Goal: Communication & Community: Share content

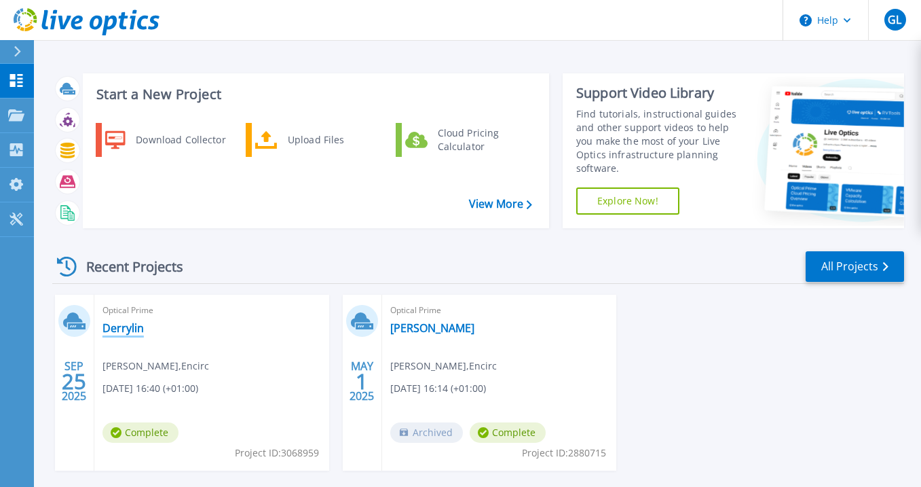
click at [130, 327] on link "Derrylin" at bounding box center [123, 328] width 41 height 14
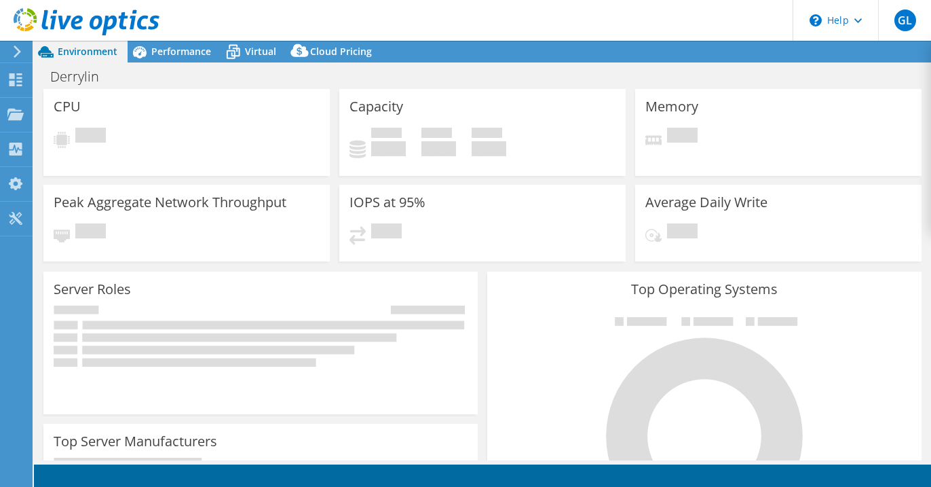
select select "USD"
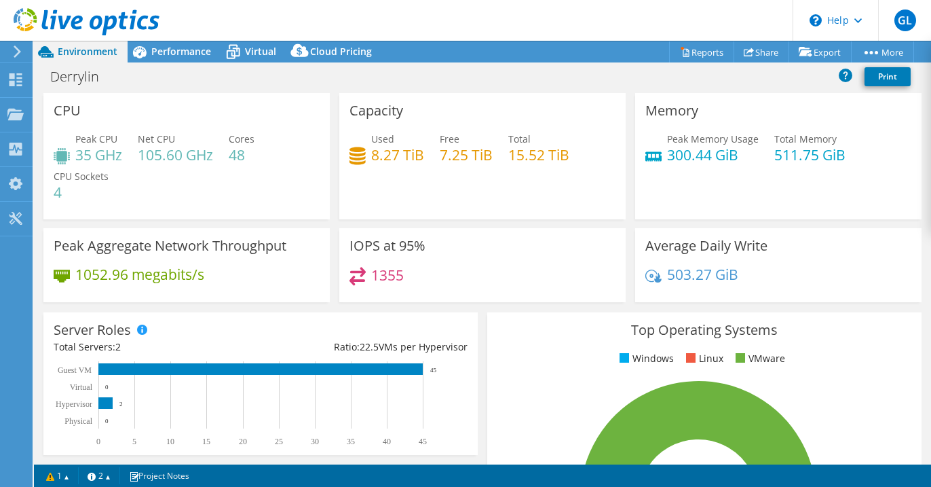
scroll to position [457, 0]
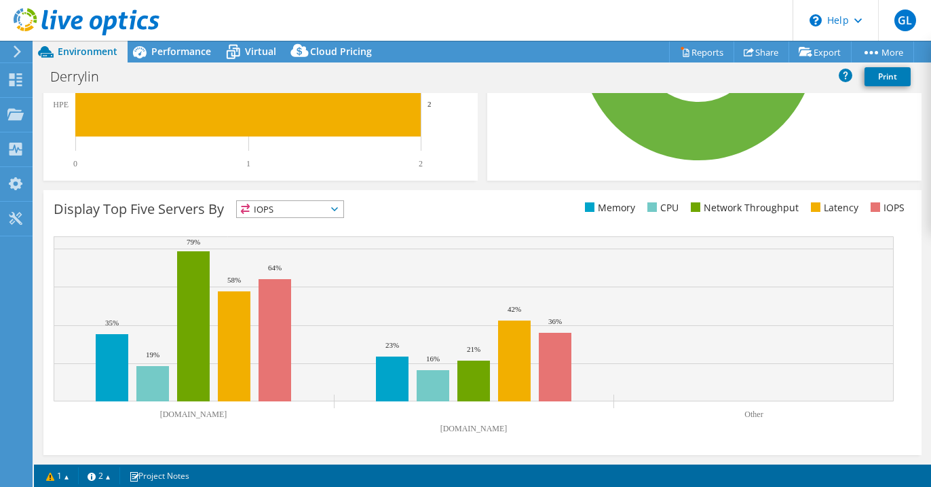
click at [327, 210] on span "IOPS" at bounding box center [290, 209] width 107 height 16
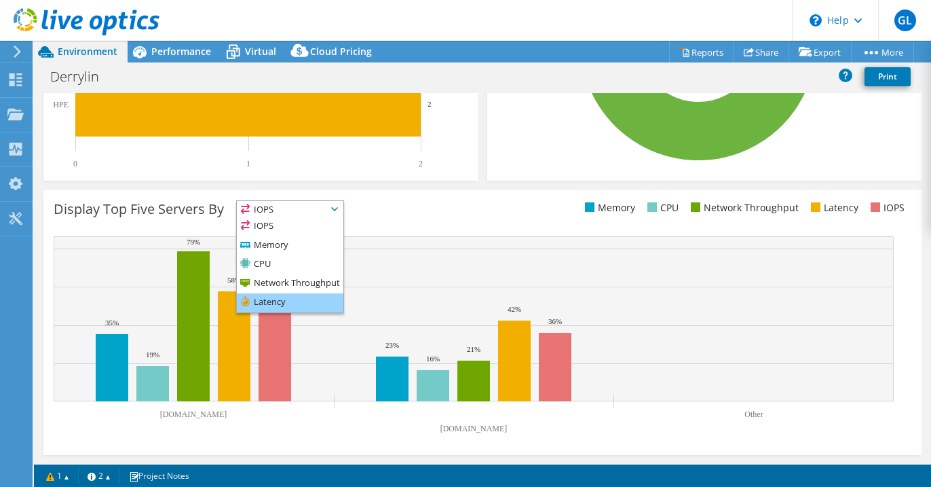
click at [289, 300] on li "Latency" at bounding box center [290, 302] width 107 height 19
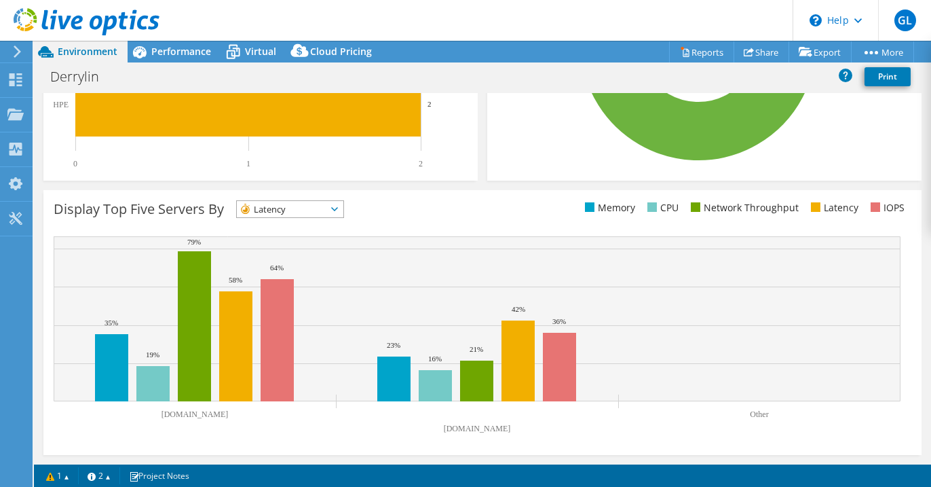
click at [327, 210] on span "Latency" at bounding box center [282, 209] width 90 height 16
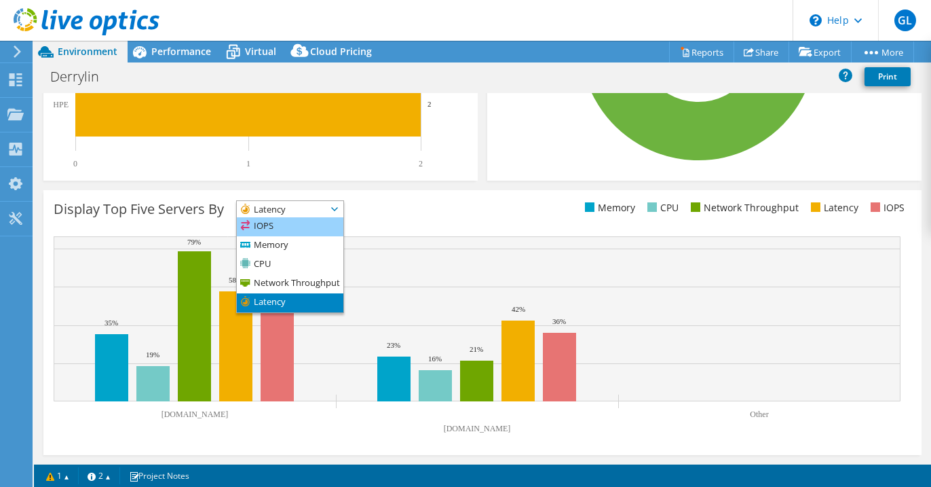
click at [321, 229] on li "IOPS" at bounding box center [290, 226] width 107 height 19
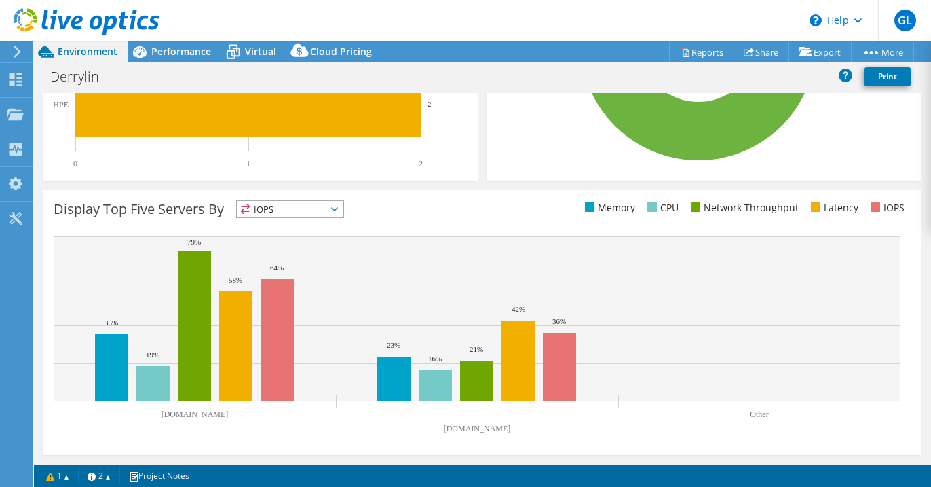
click at [416, 220] on div "Display Top Five Servers By IOPS IOPS" at bounding box center [268, 211] width 429 height 22
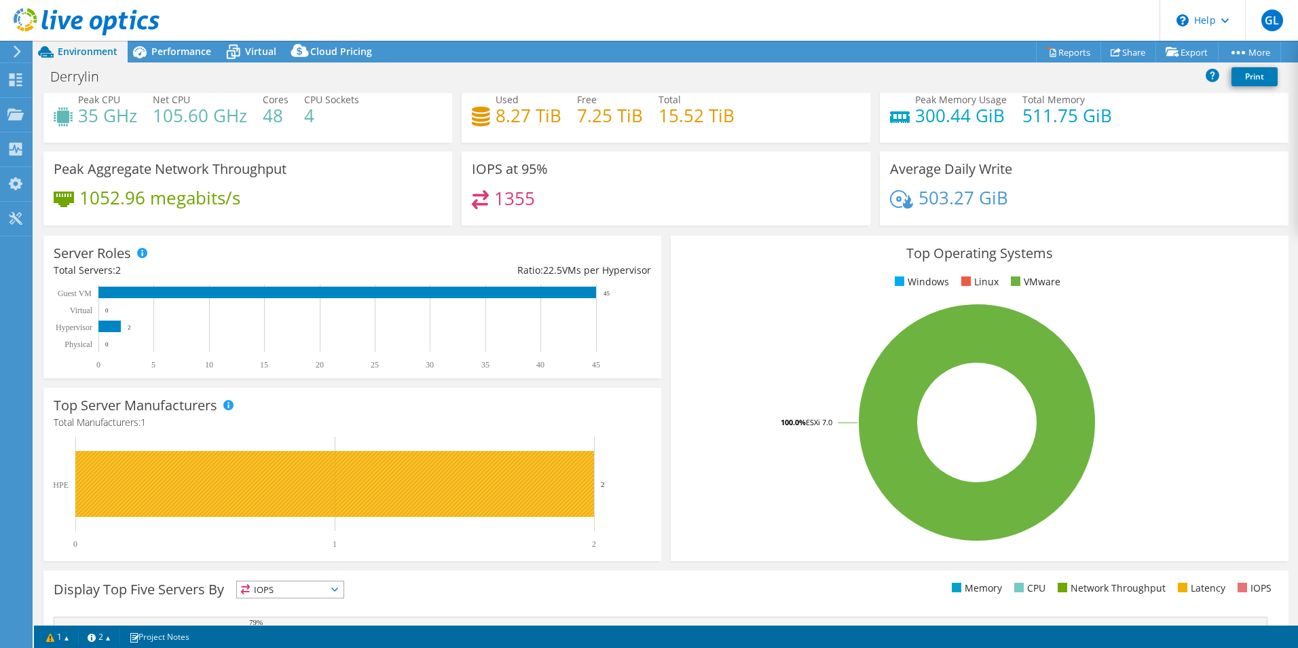
scroll to position [0, 0]
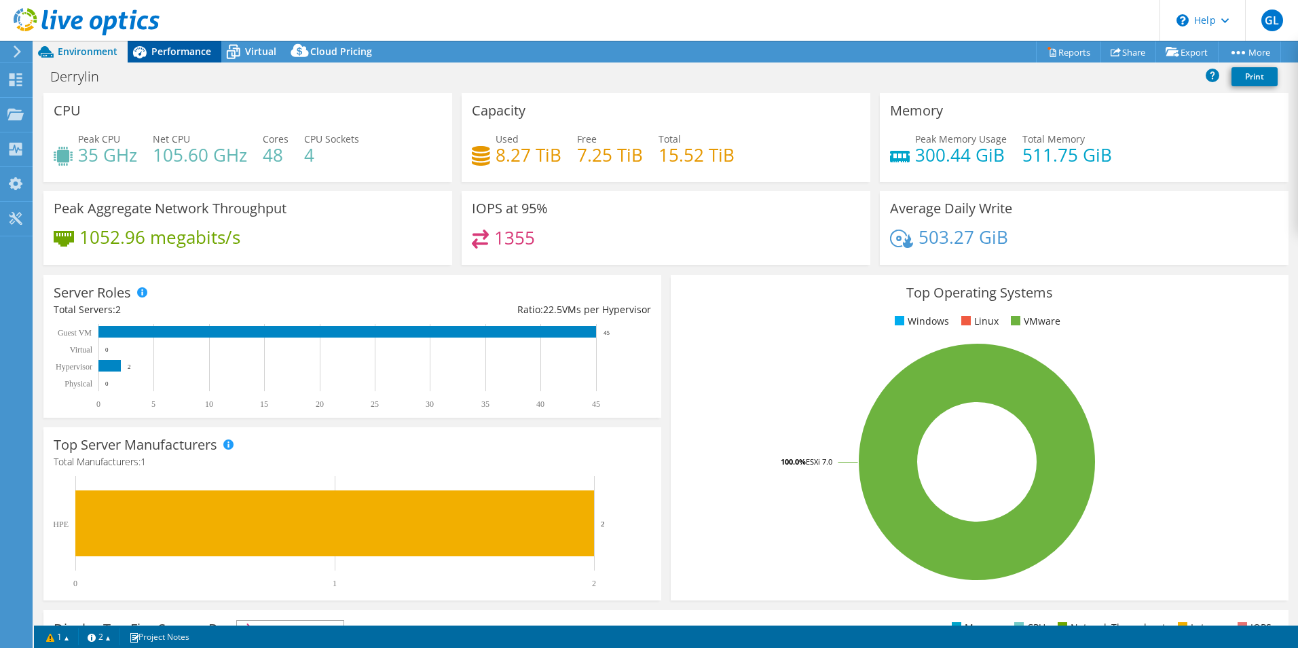
click at [187, 54] on span "Performance" at bounding box center [181, 51] width 60 height 13
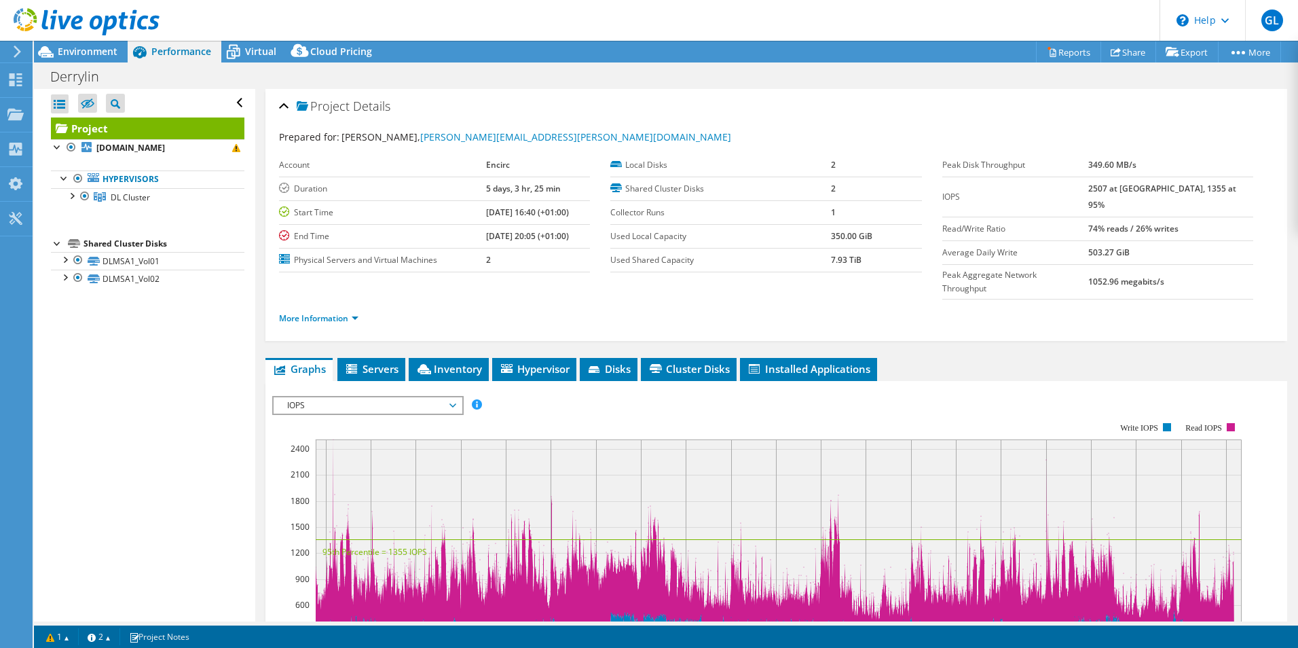
click at [346, 397] on span "IOPS" at bounding box center [367, 405] width 174 height 16
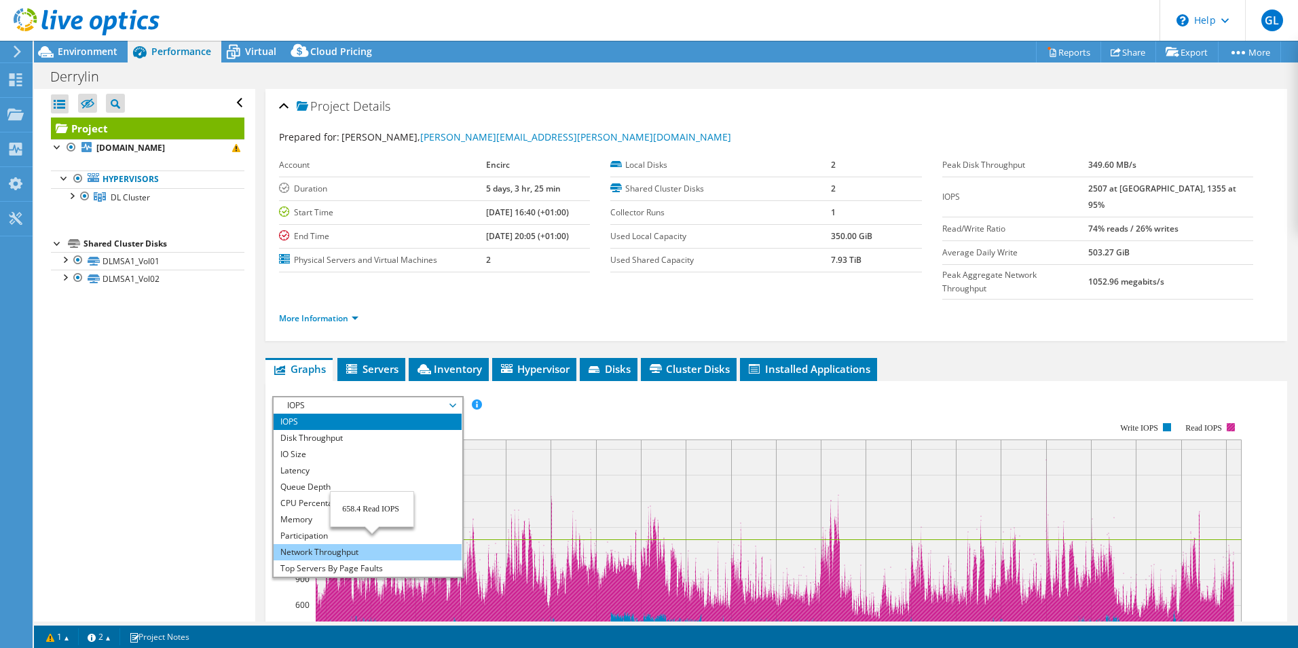
click at [275, 486] on li "Network Throughput" at bounding box center [368, 552] width 188 height 16
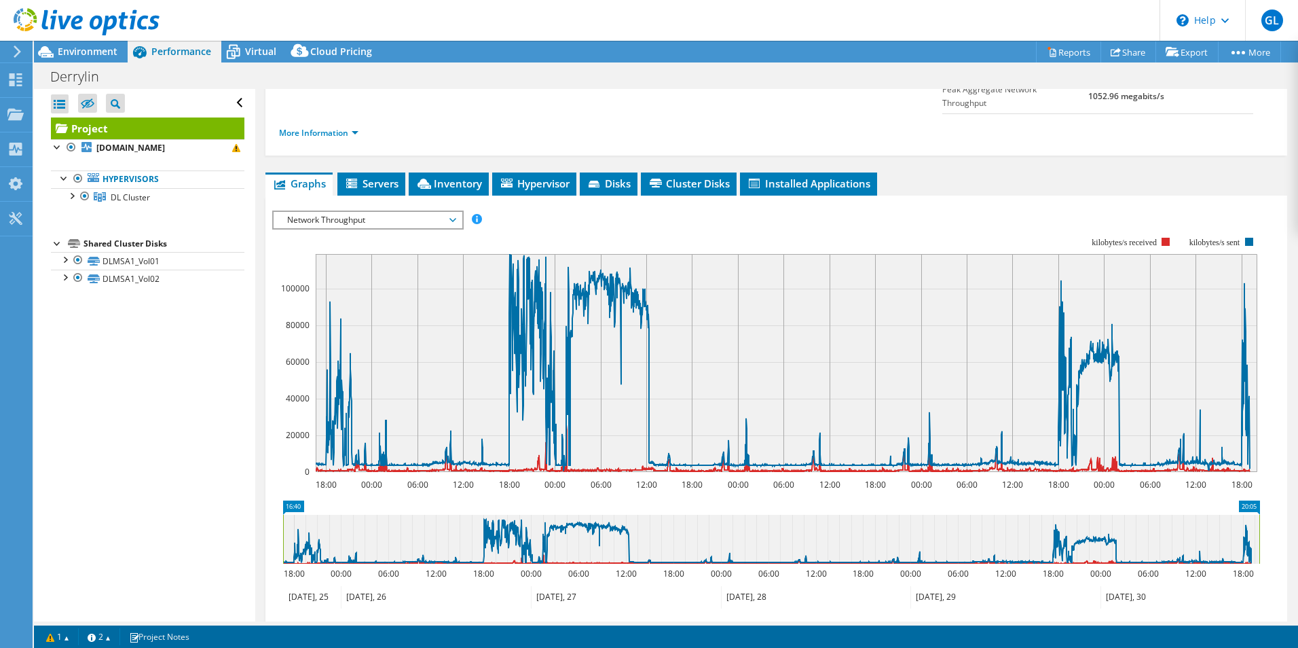
scroll to position [136, 0]
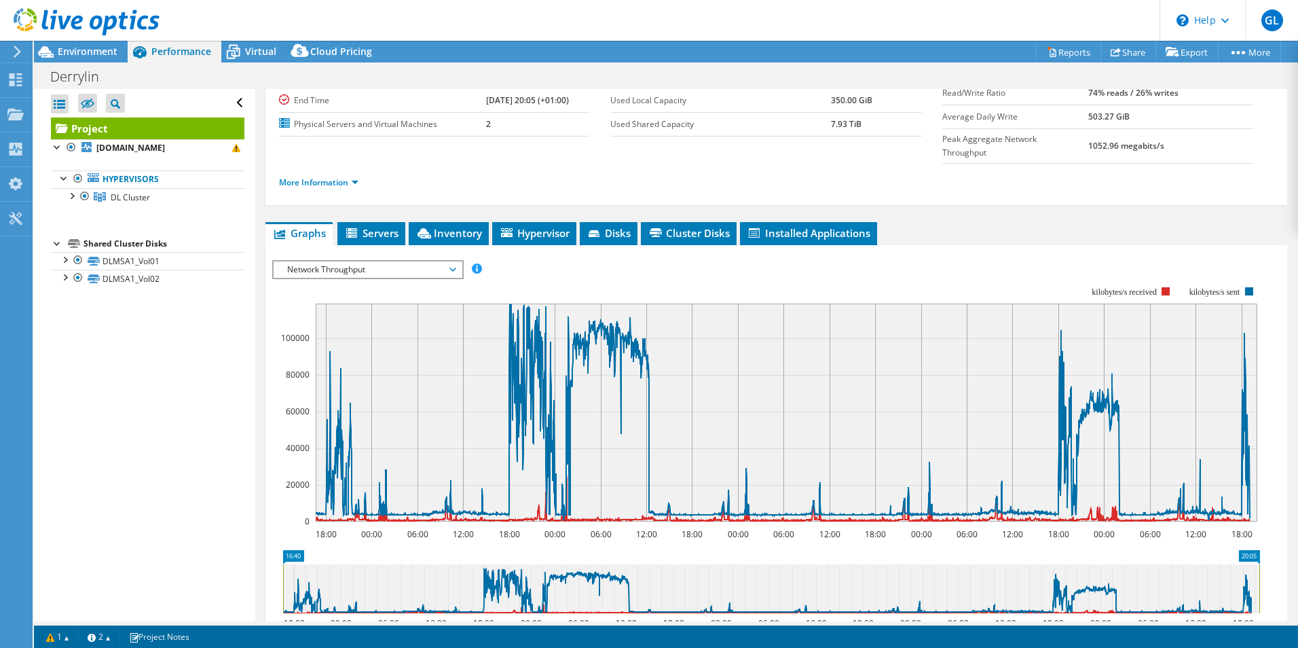
click at [391, 261] on span "Network Throughput" at bounding box center [367, 269] width 174 height 16
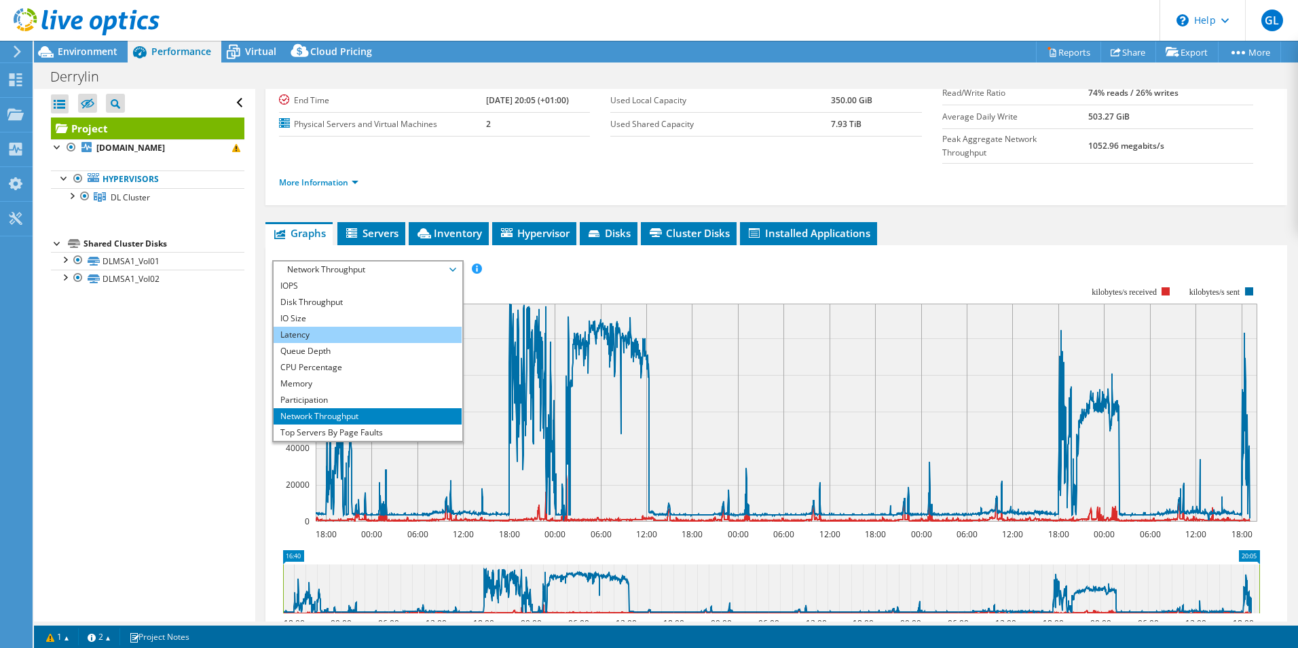
click at [367, 327] on li "Latency" at bounding box center [368, 335] width 188 height 16
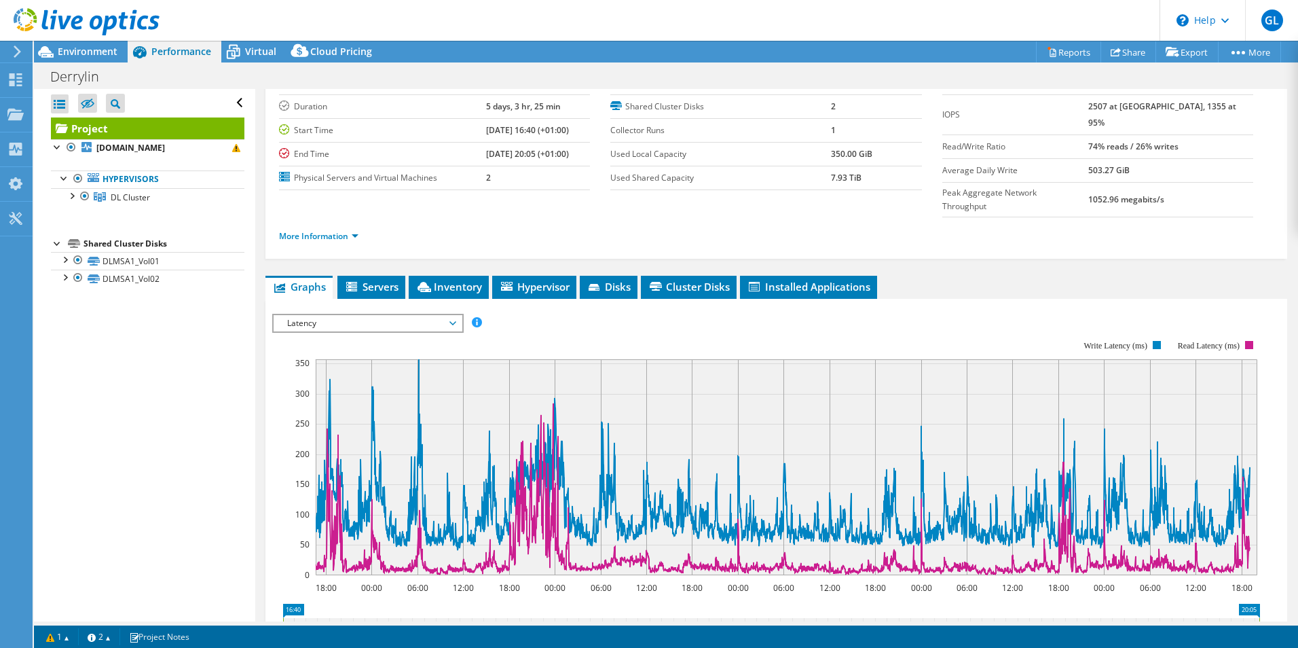
scroll to position [0, 0]
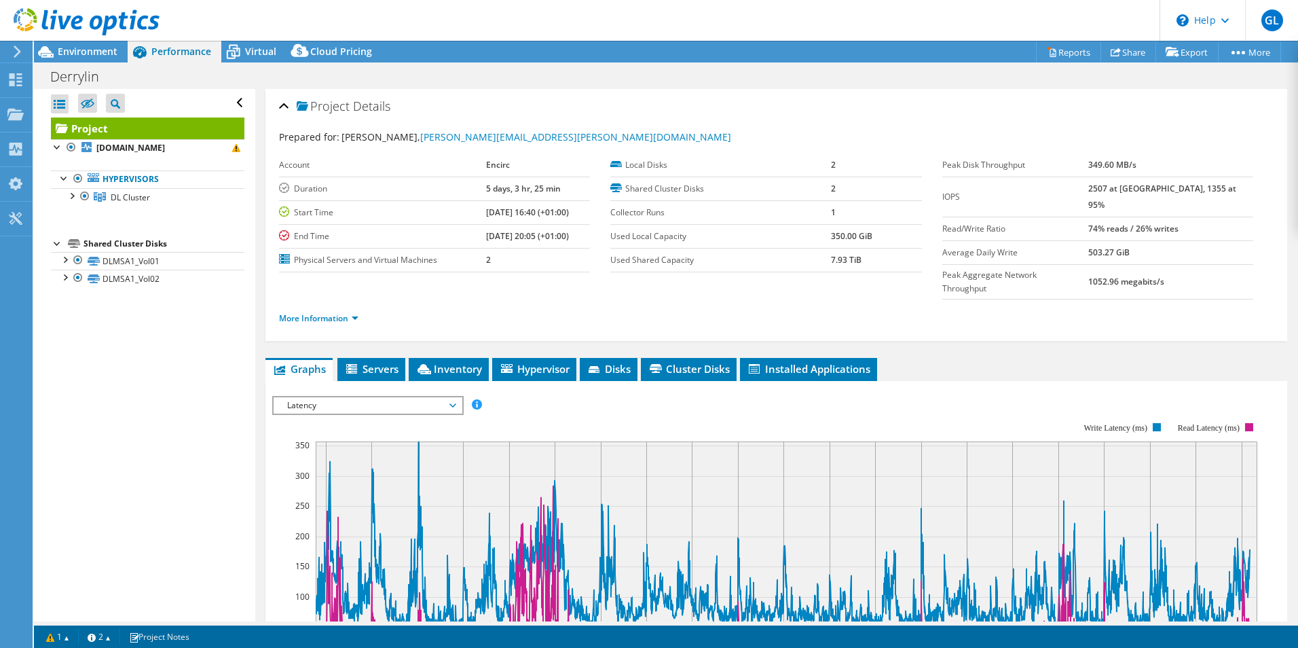
click at [358, 397] on span "Latency" at bounding box center [367, 405] width 174 height 16
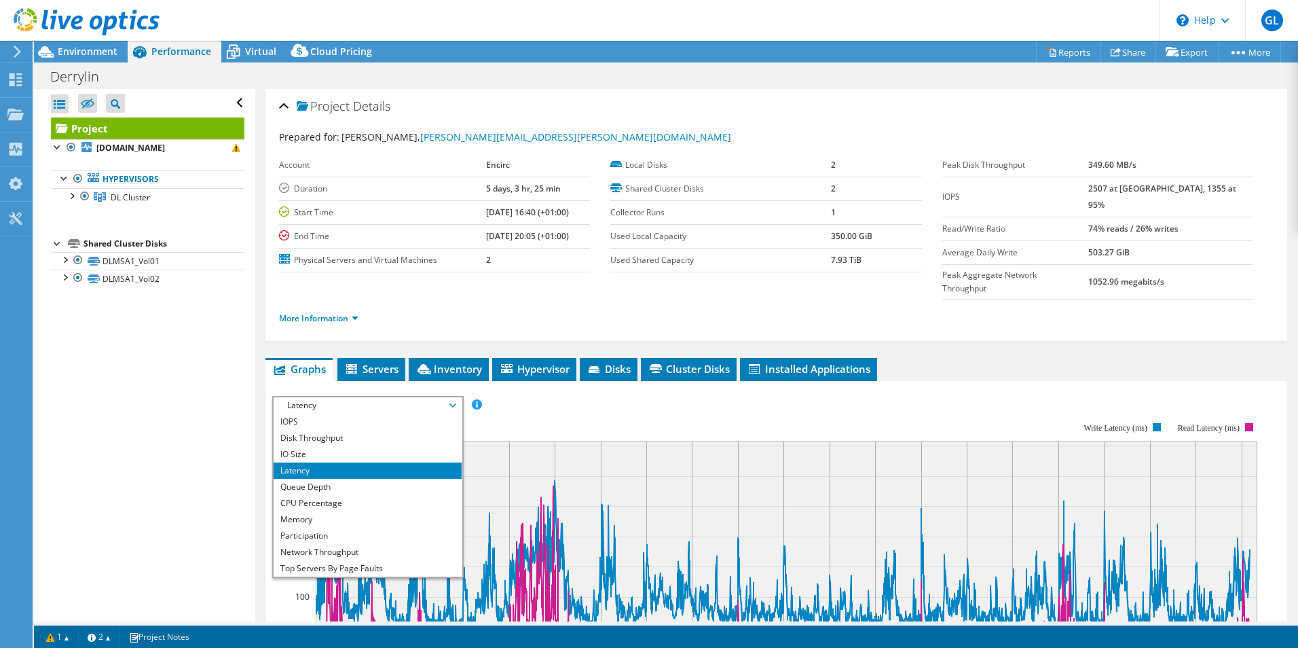
click at [75, 40] on div at bounding box center [80, 22] width 160 height 45
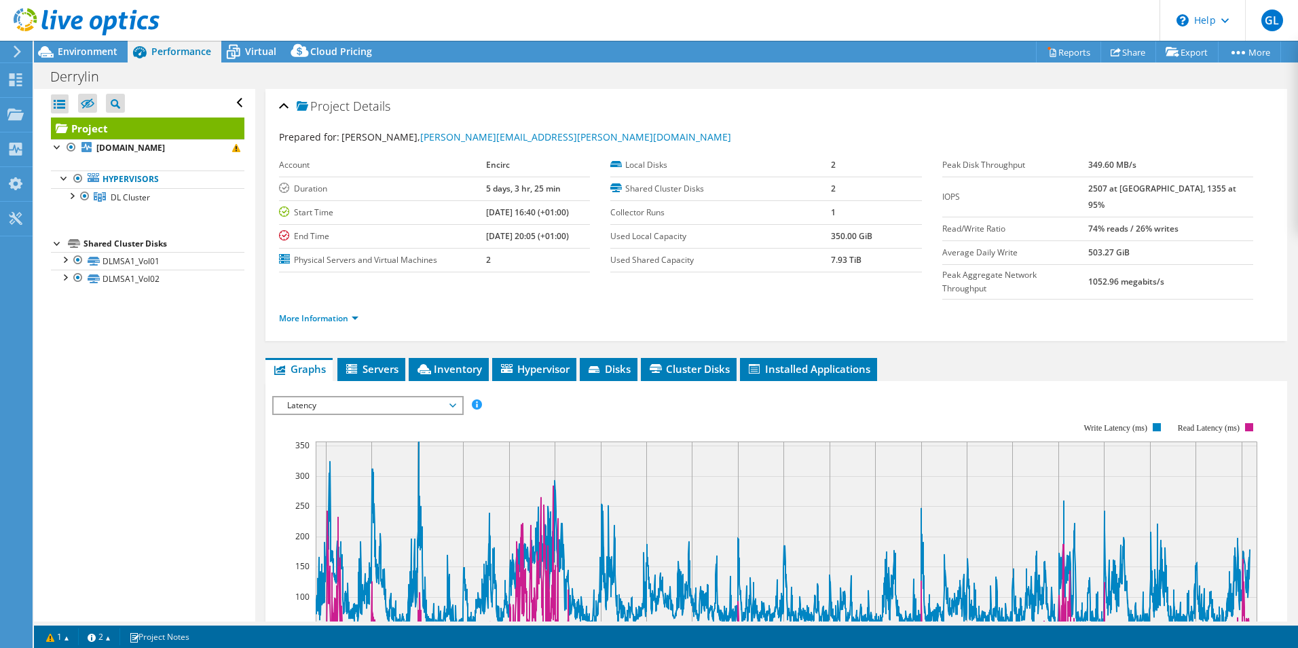
click at [77, 45] on div at bounding box center [80, 22] width 160 height 45
click at [84, 47] on span "Environment" at bounding box center [88, 51] width 60 height 13
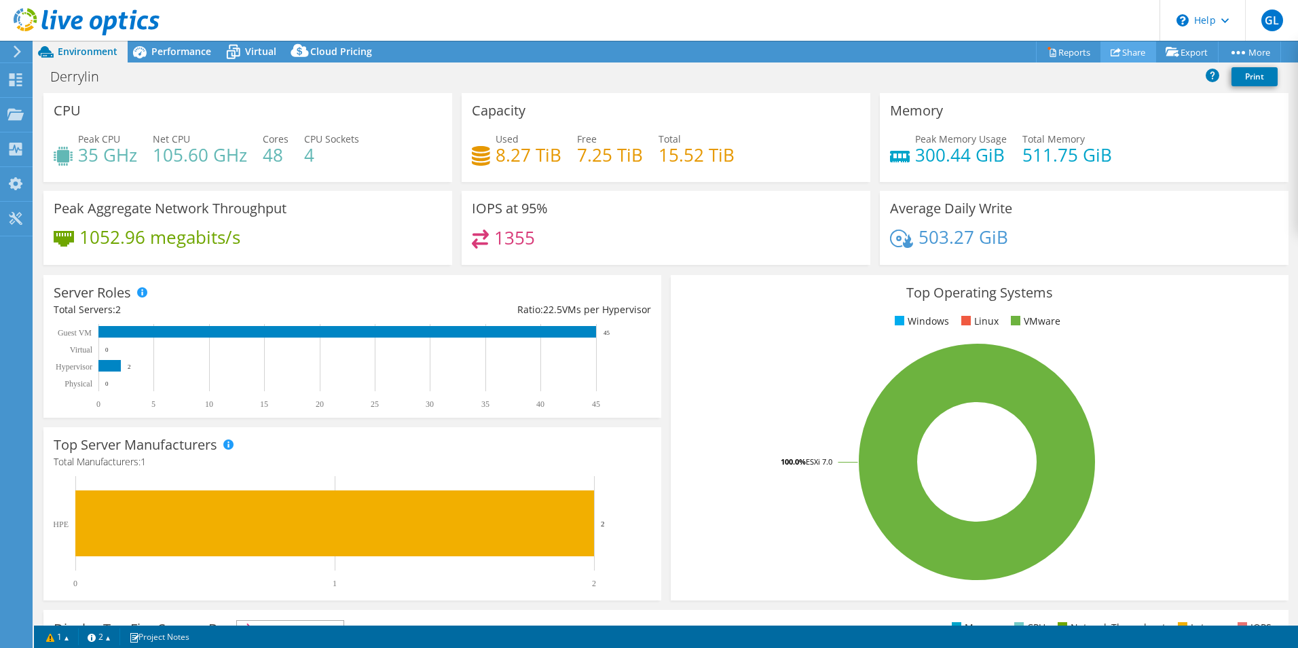
click at [931, 57] on link "Share" at bounding box center [1129, 51] width 56 height 21
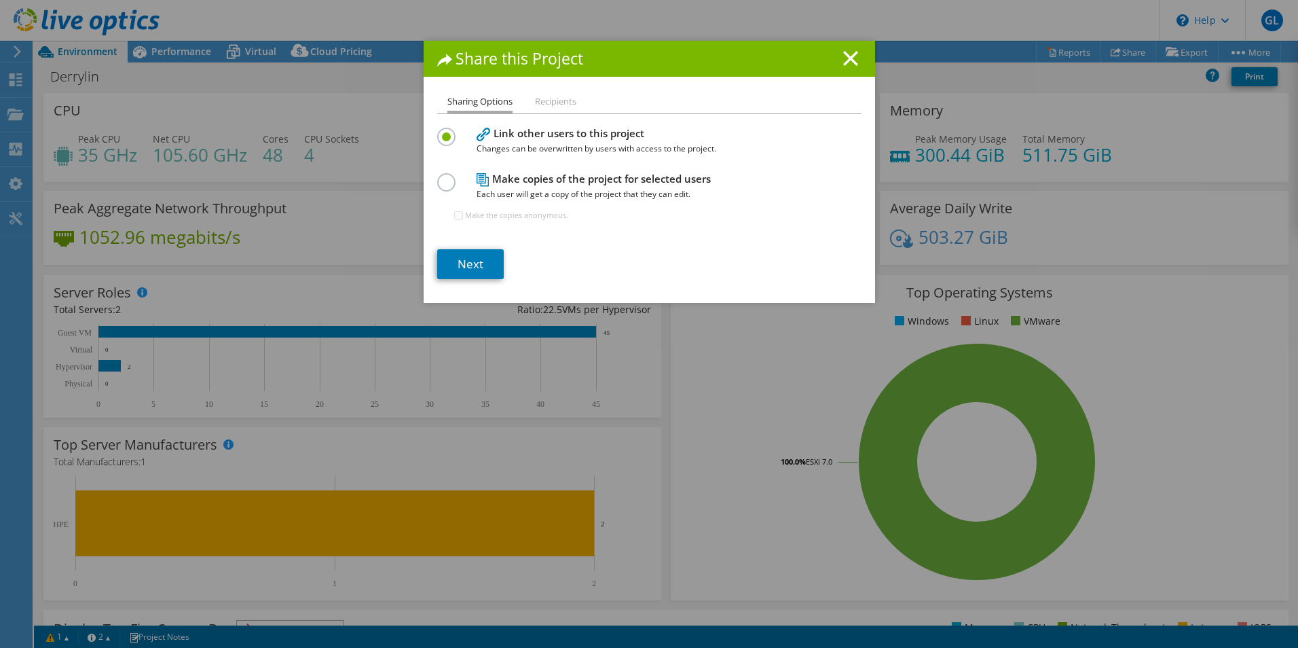
click at [556, 103] on li "Recipients" at bounding box center [555, 102] width 41 height 17
click at [851, 58] on icon at bounding box center [850, 58] width 15 height 15
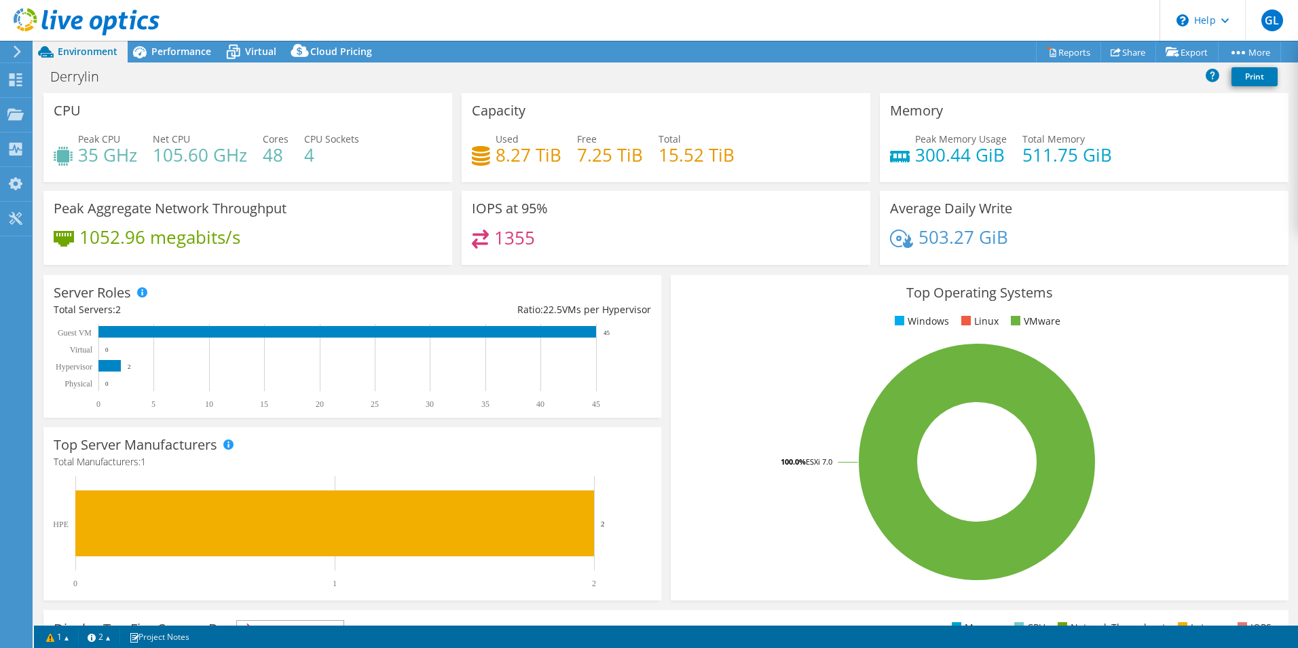
click at [12, 48] on icon at bounding box center [17, 51] width 10 height 12
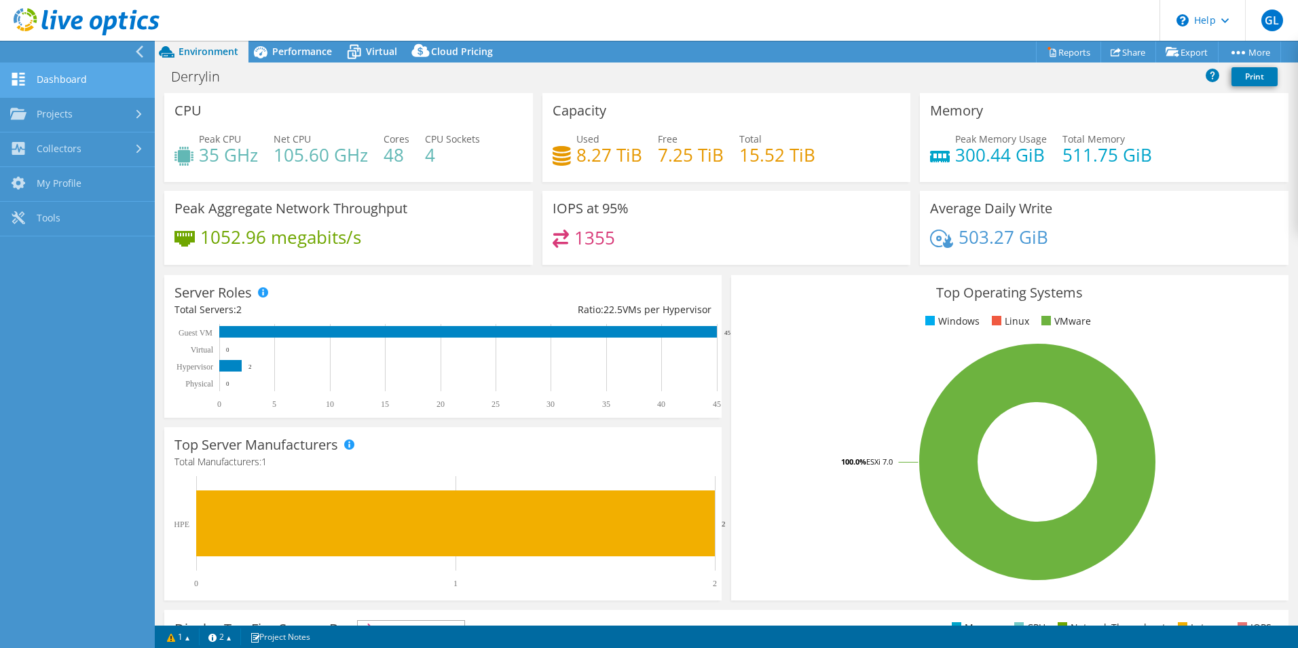
click at [69, 81] on link "Dashboard" at bounding box center [77, 80] width 155 height 35
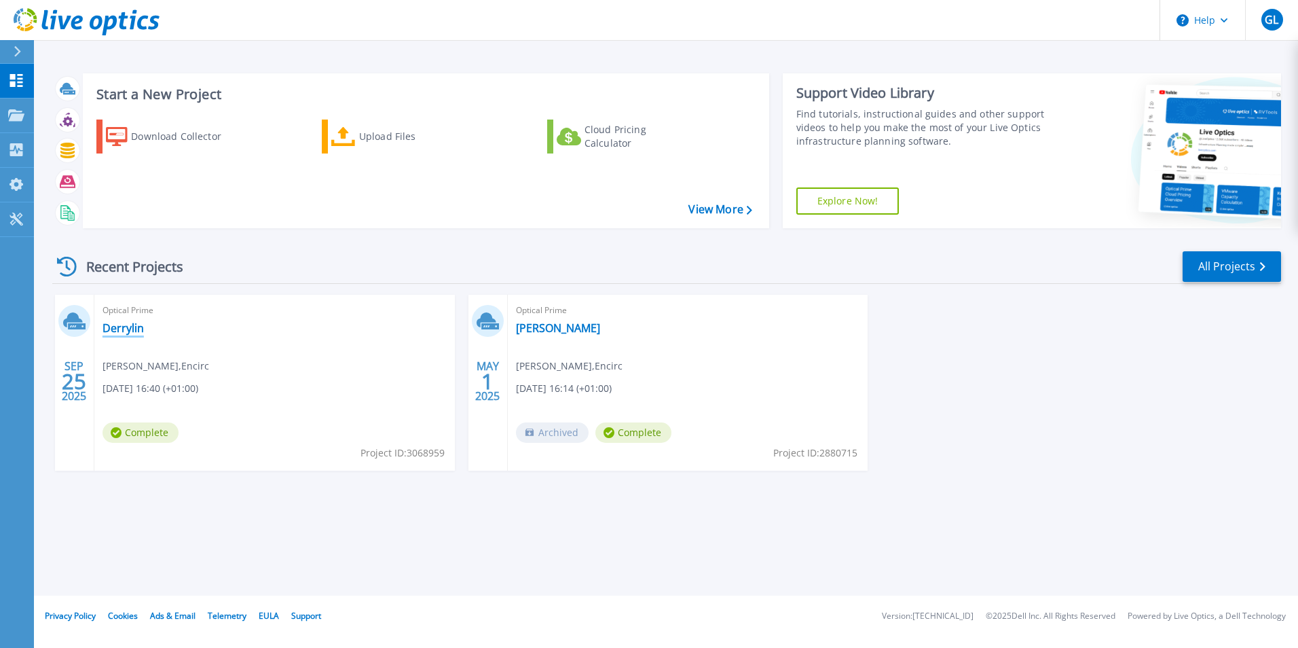
click at [130, 327] on link "Derrylin" at bounding box center [123, 328] width 41 height 14
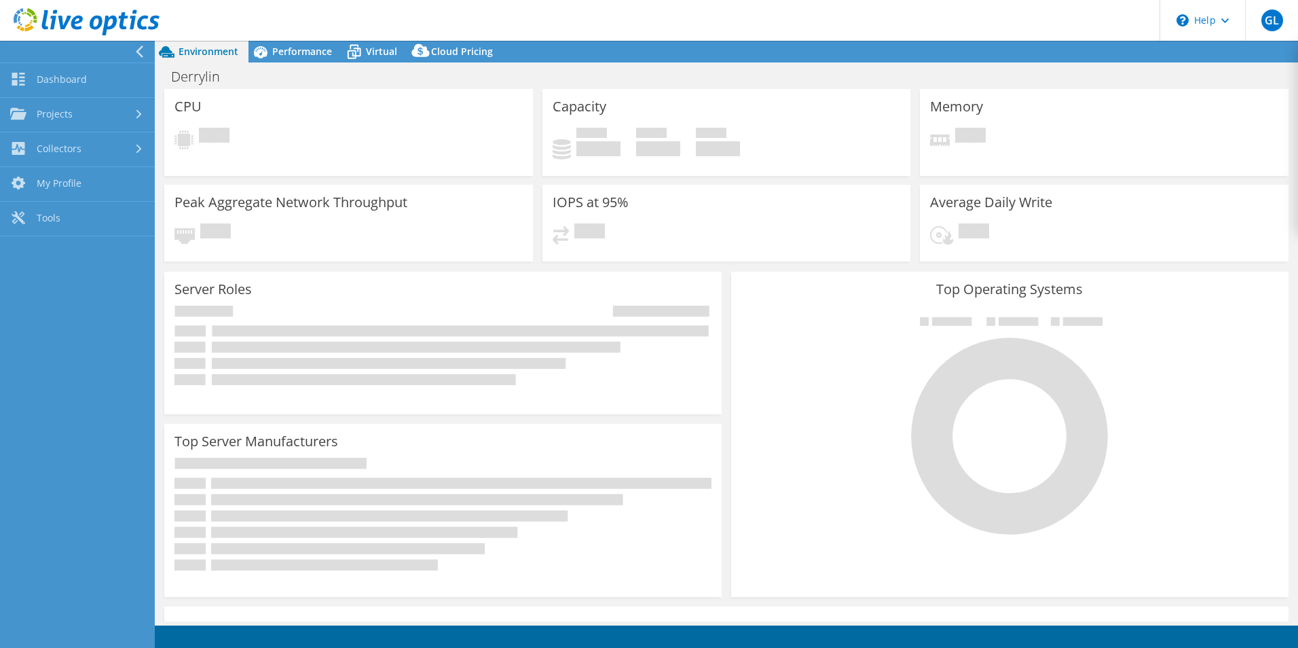
select select "USD"
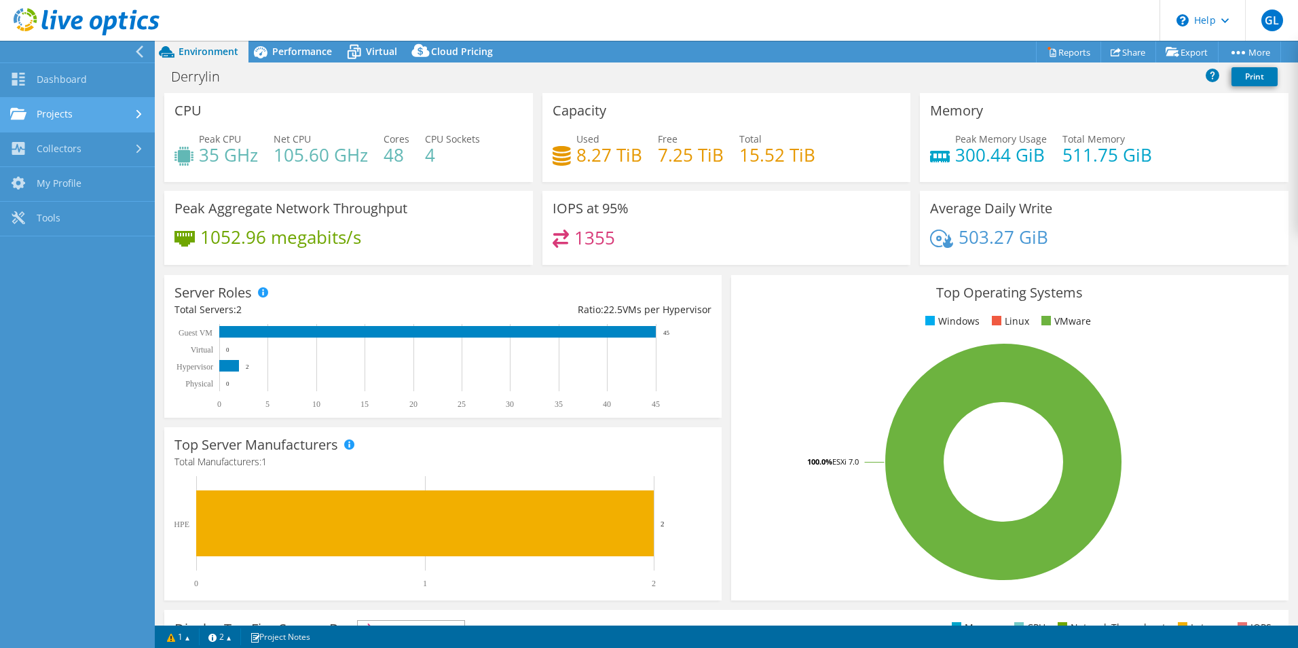
click at [49, 119] on link "Projects" at bounding box center [77, 115] width 155 height 35
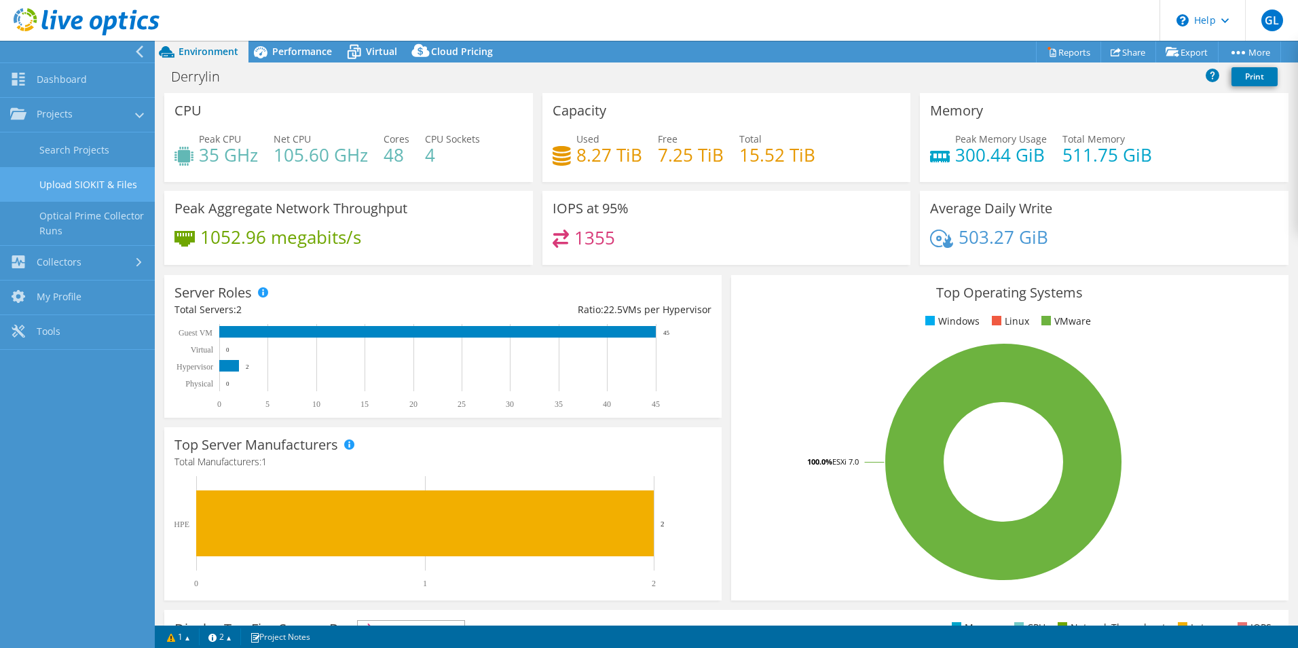
click at [120, 189] on link "Upload SIOKIT & Files" at bounding box center [77, 184] width 155 height 35
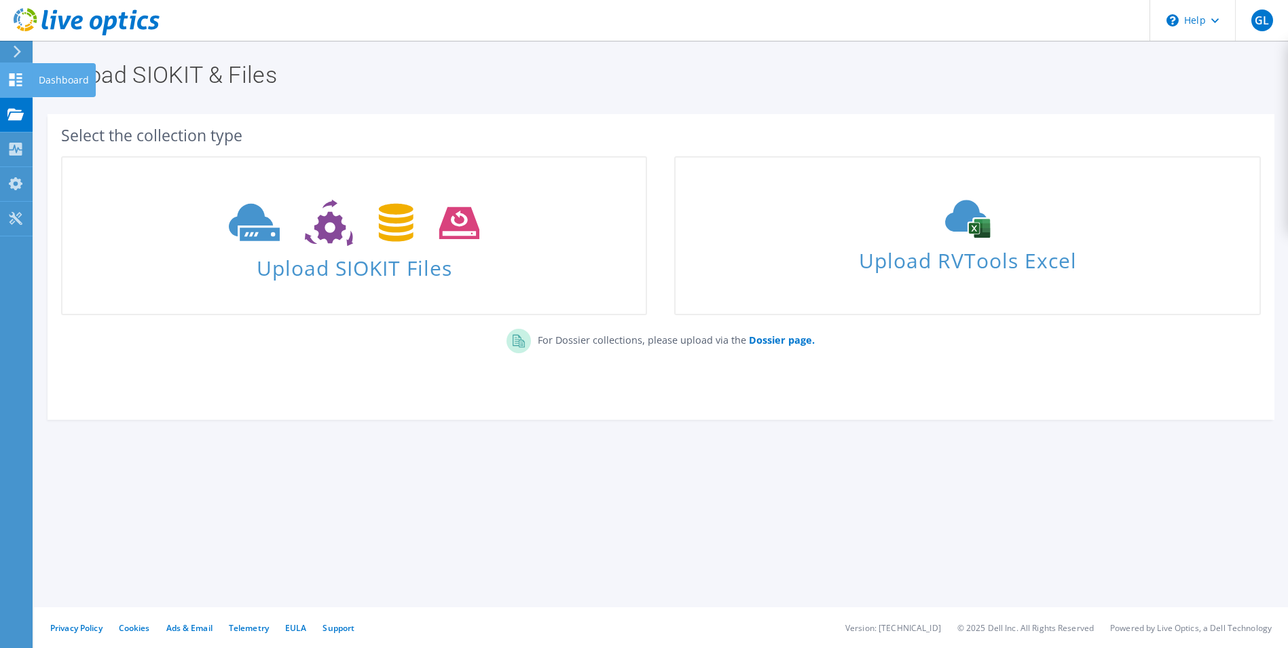
click at [56, 79] on div "Dashboard" at bounding box center [64, 80] width 64 height 34
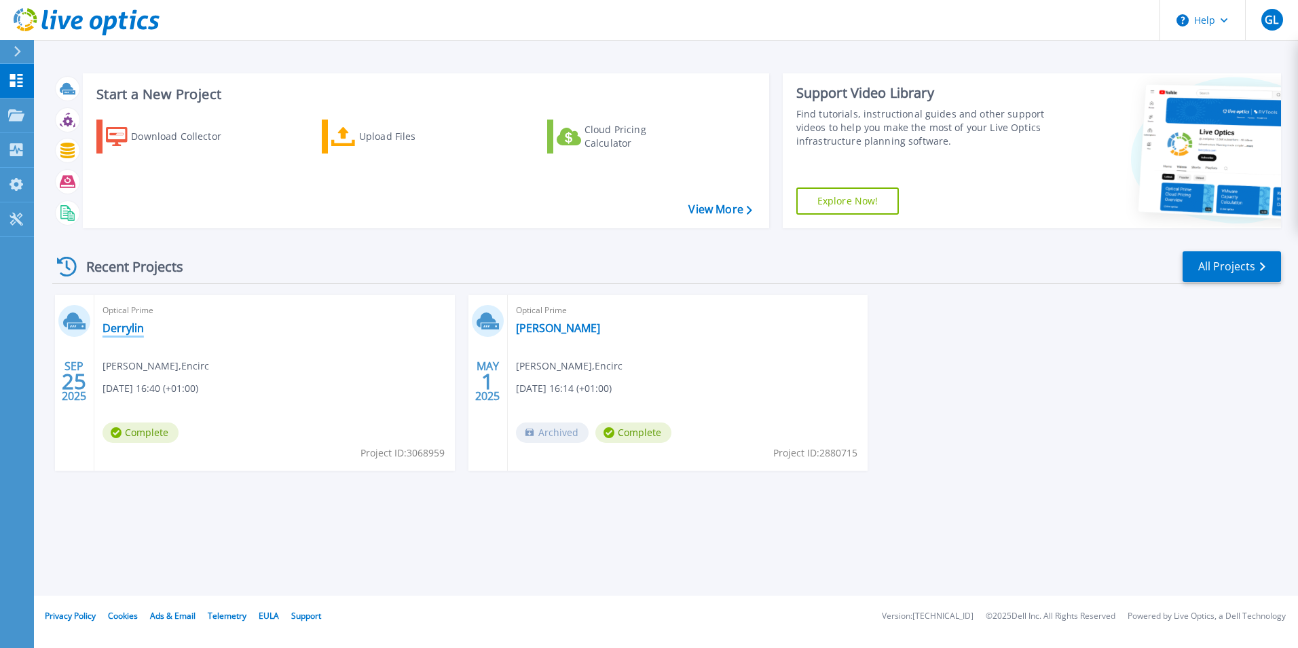
click at [119, 323] on link "Derrylin" at bounding box center [123, 328] width 41 height 14
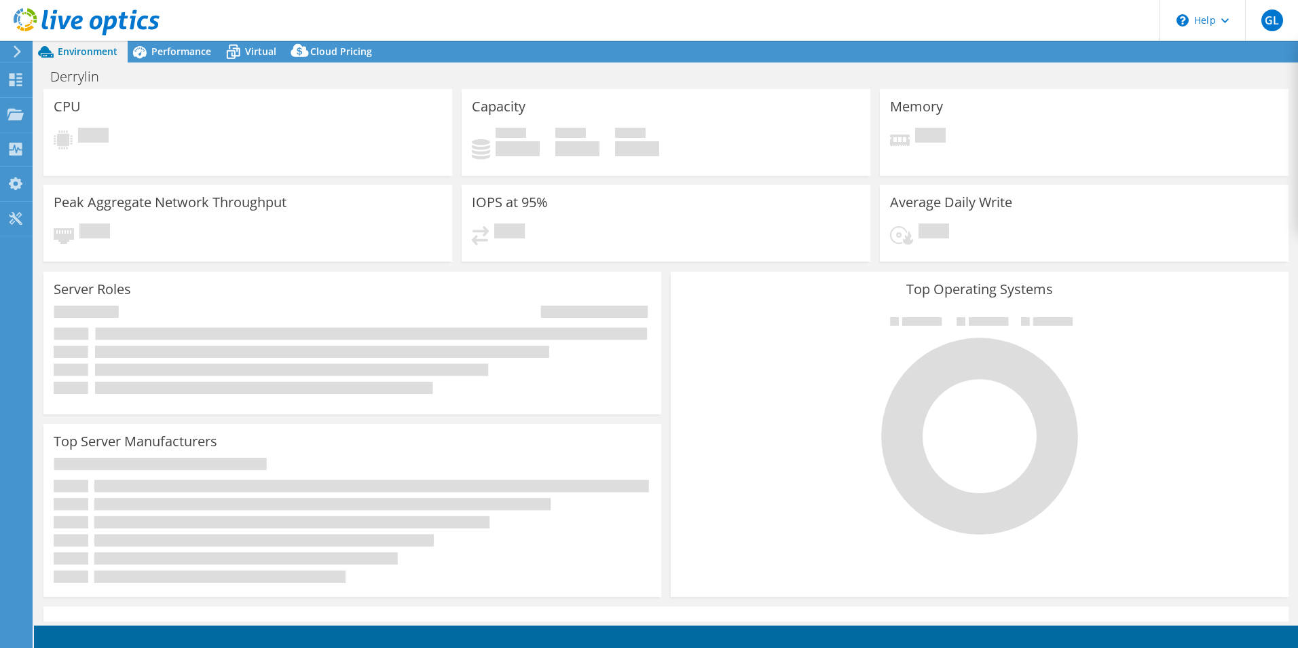
select select "USD"
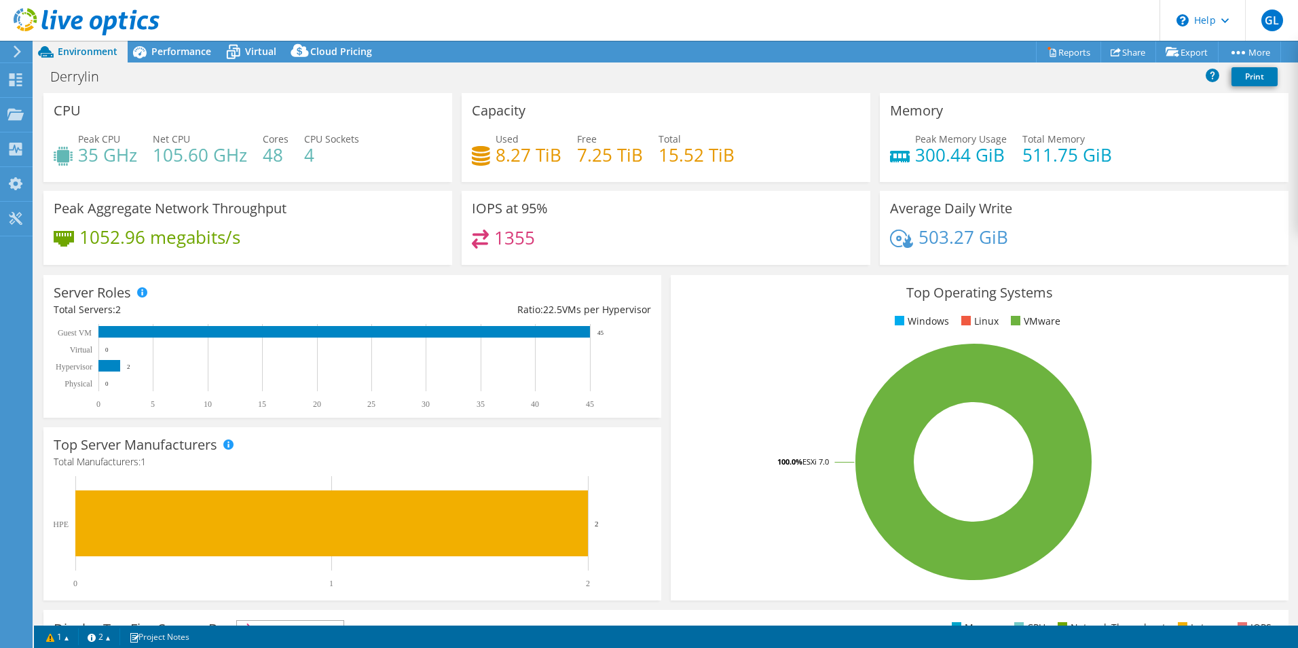
drag, startPoint x: 191, startPoint y: 45, endPoint x: 285, endPoint y: 238, distance: 215.0
click at [191, 43] on div "Performance" at bounding box center [175, 52] width 94 height 22
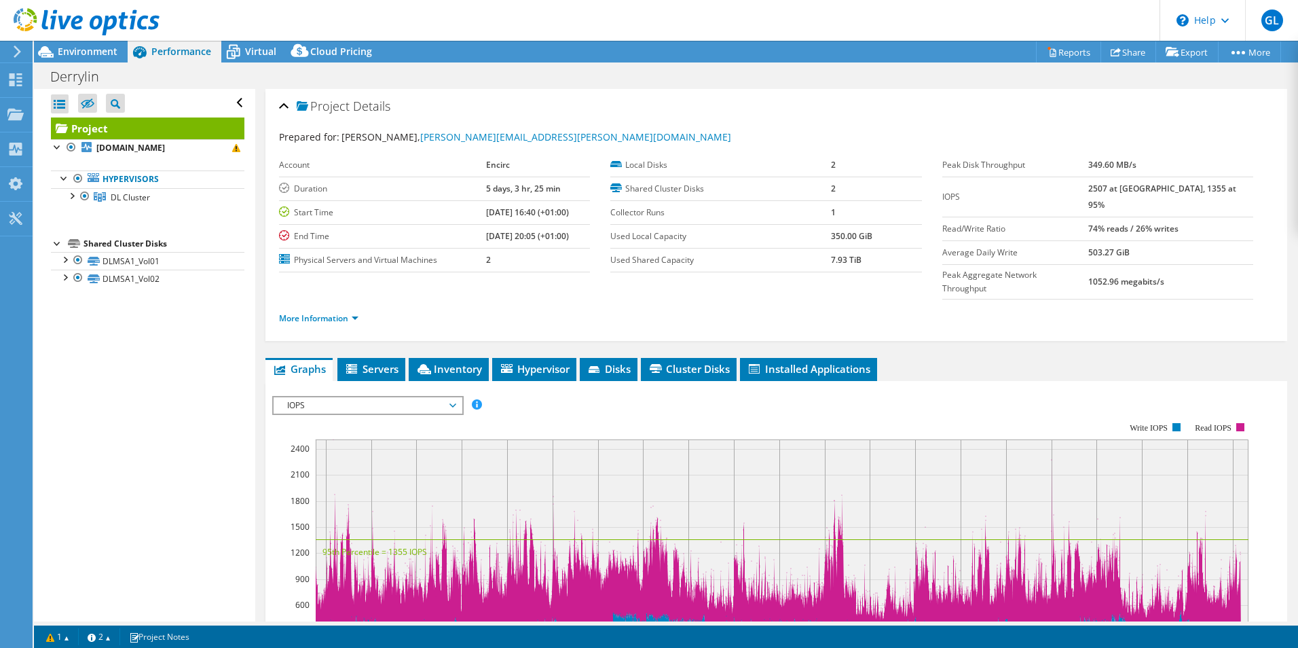
click at [388, 397] on span "IOPS" at bounding box center [367, 405] width 174 height 16
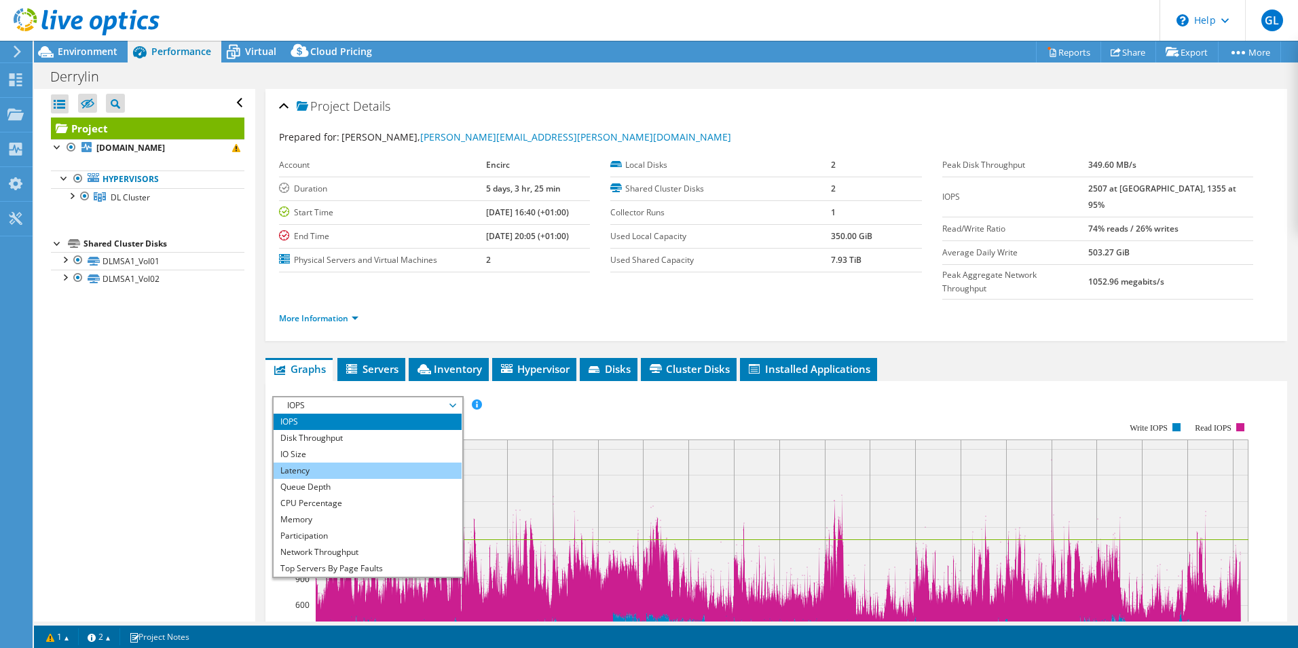
click at [334, 462] on li "Latency" at bounding box center [368, 470] width 188 height 16
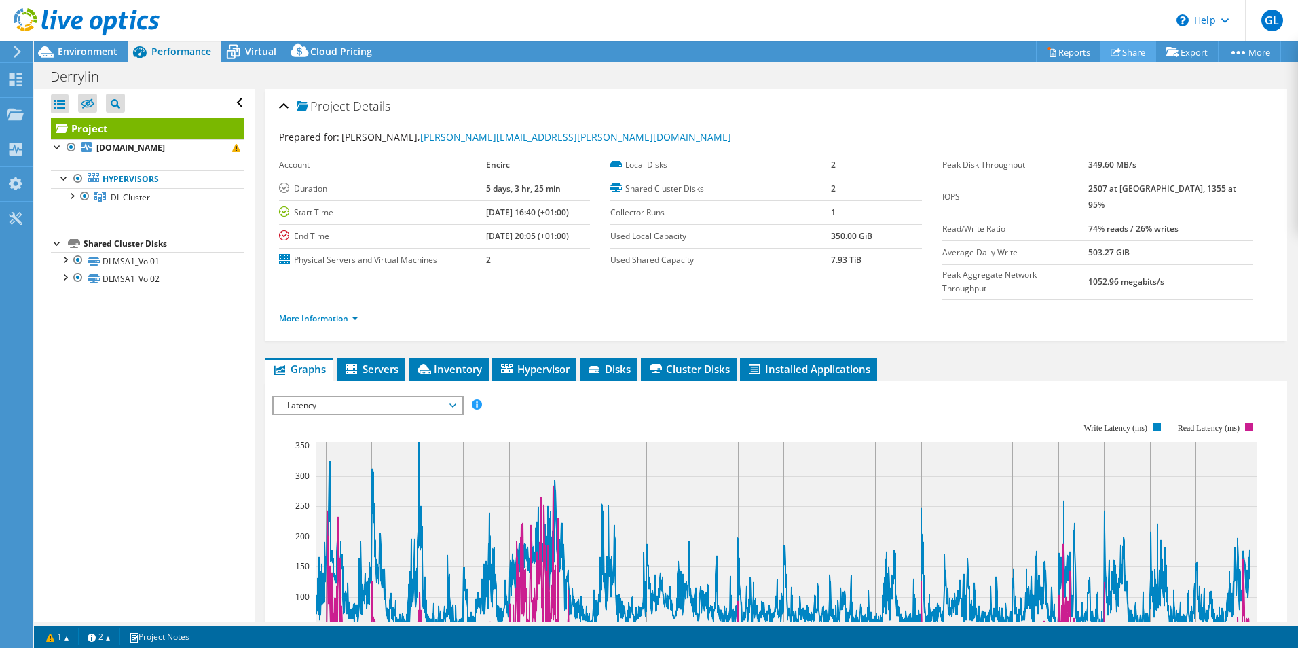
click at [1142, 48] on link "Share" at bounding box center [1129, 51] width 56 height 21
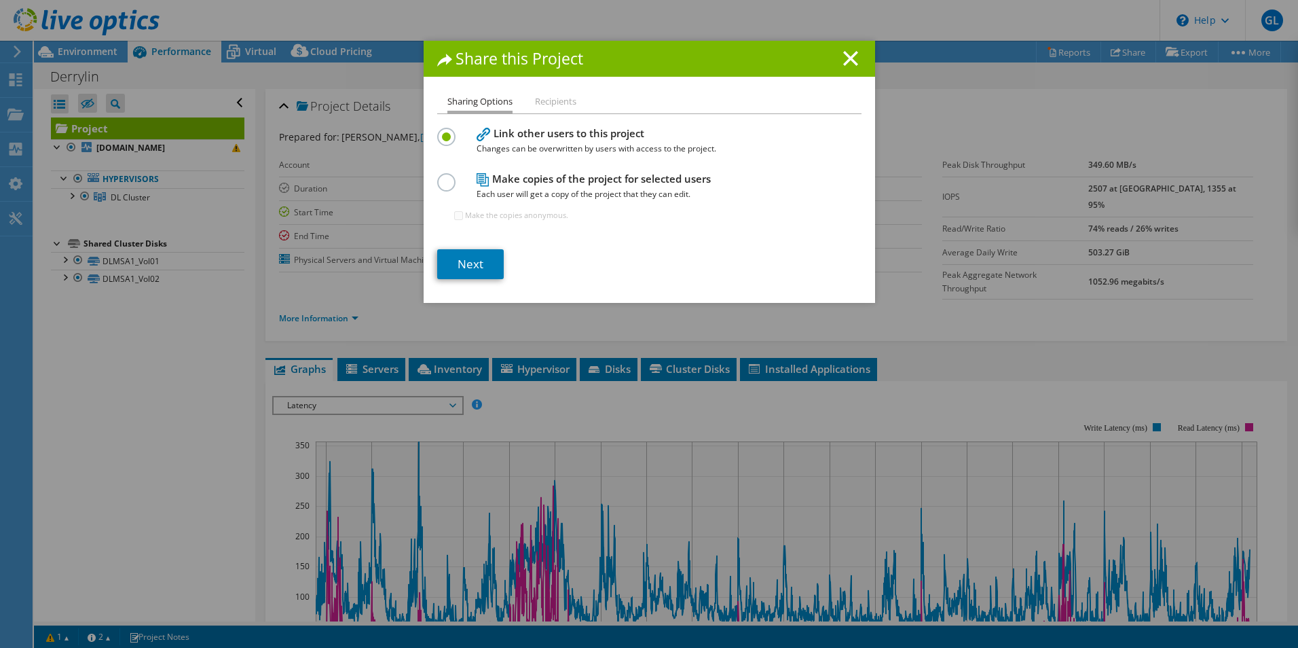
click at [551, 103] on li "Recipients" at bounding box center [555, 102] width 41 height 17
click at [473, 270] on link "Next" at bounding box center [470, 264] width 67 height 30
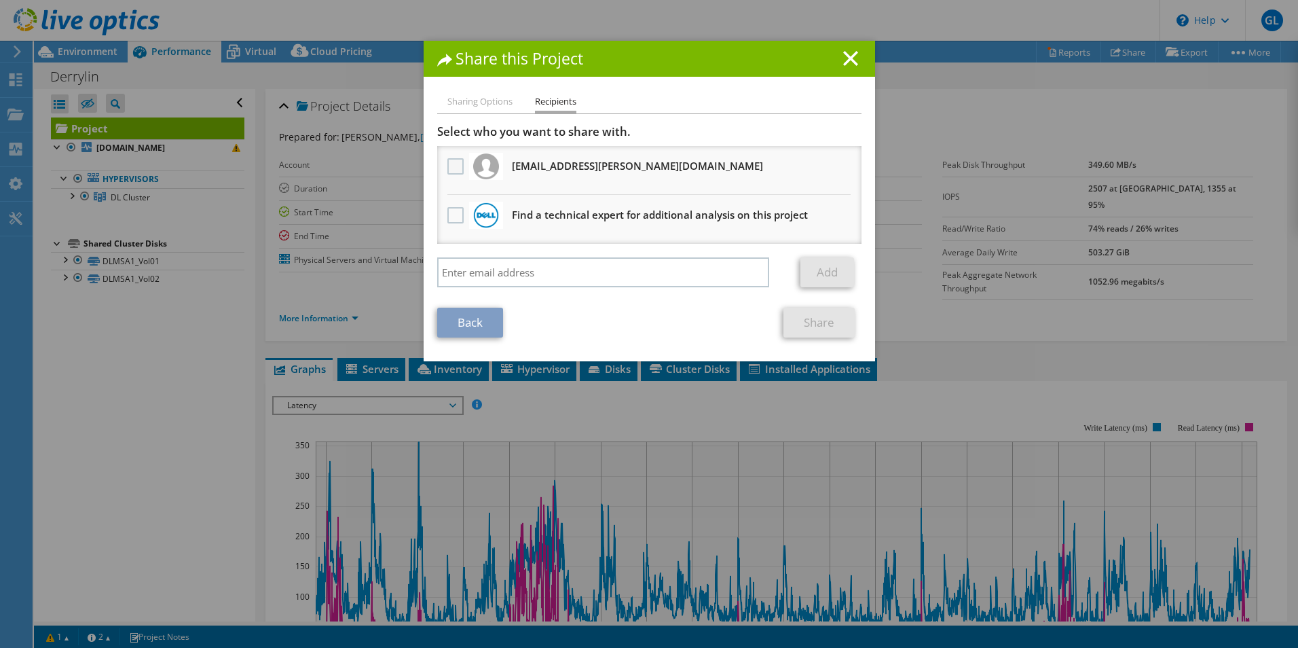
click at [449, 162] on label at bounding box center [457, 166] width 20 height 16
click at [0, 0] on input "checkbox" at bounding box center [0, 0] width 0 height 0
click at [815, 325] on link "Share" at bounding box center [818, 323] width 71 height 30
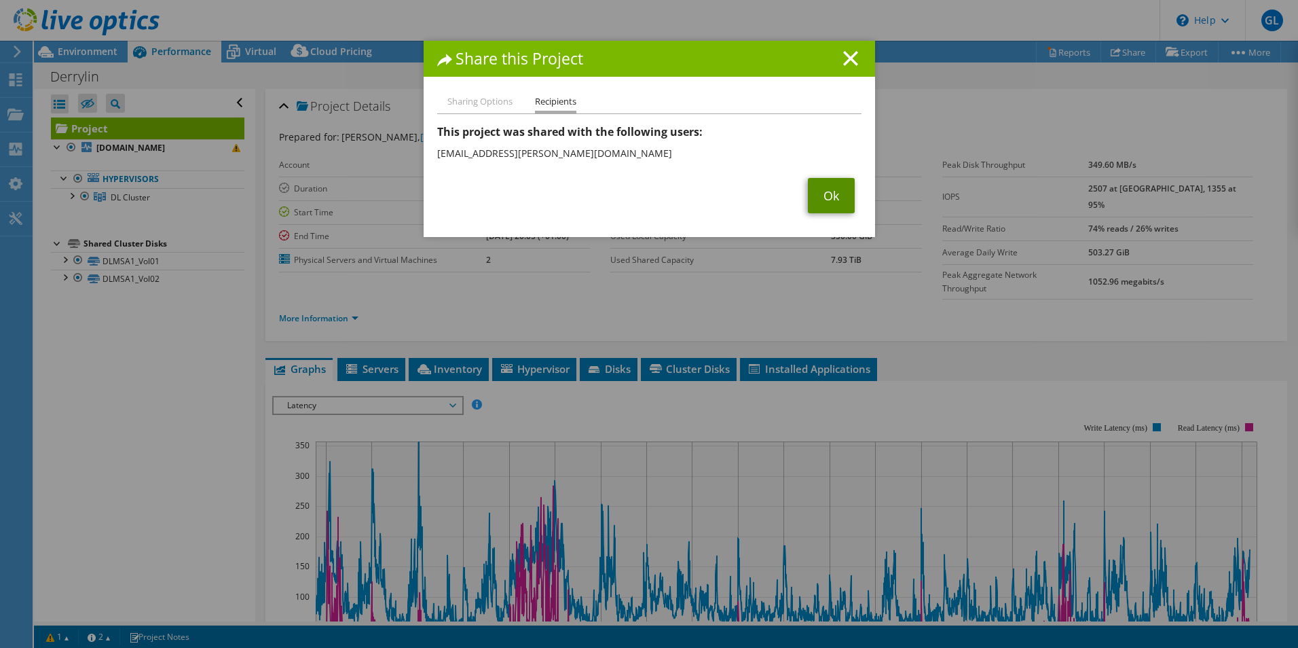
click at [822, 194] on link "Ok" at bounding box center [831, 195] width 47 height 35
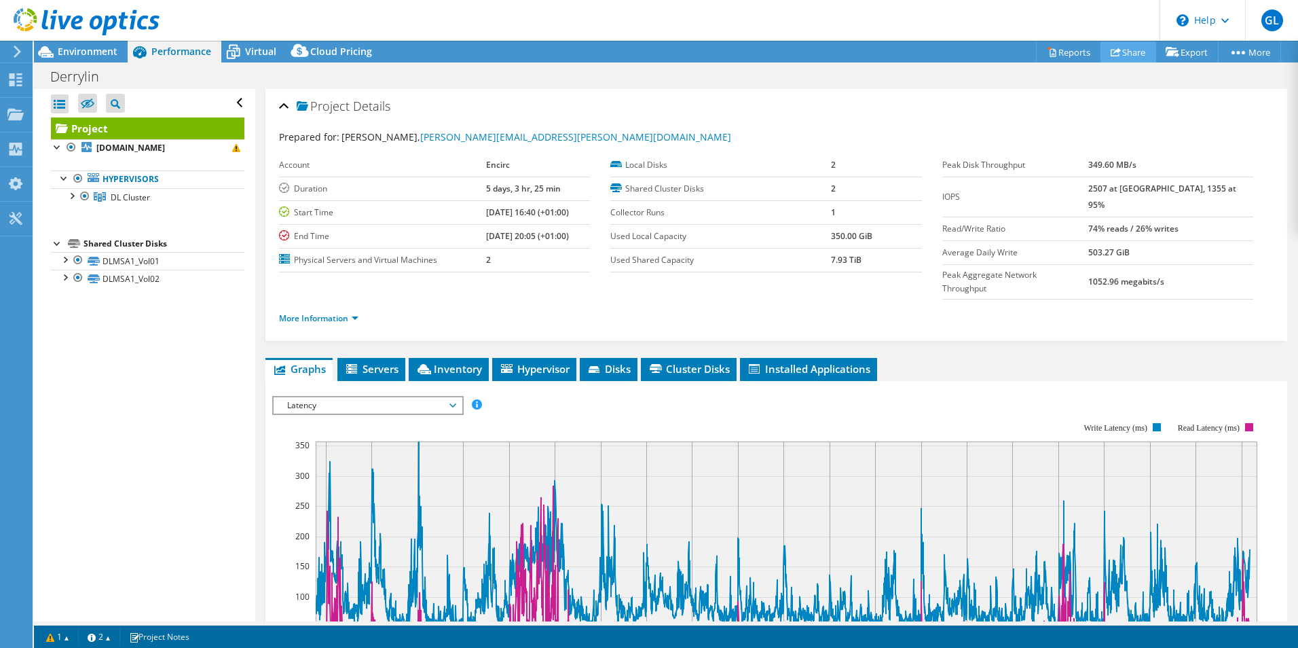
click at [1139, 44] on link "Share" at bounding box center [1129, 51] width 56 height 21
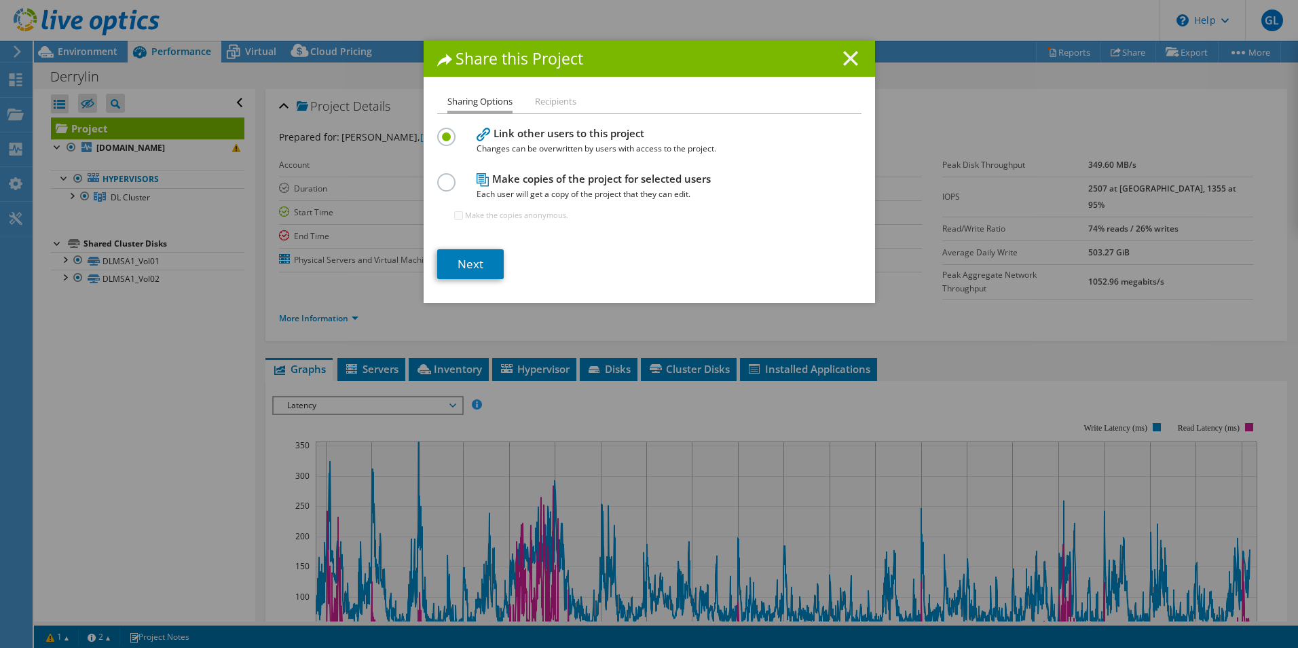
click at [848, 53] on icon at bounding box center [850, 58] width 15 height 15
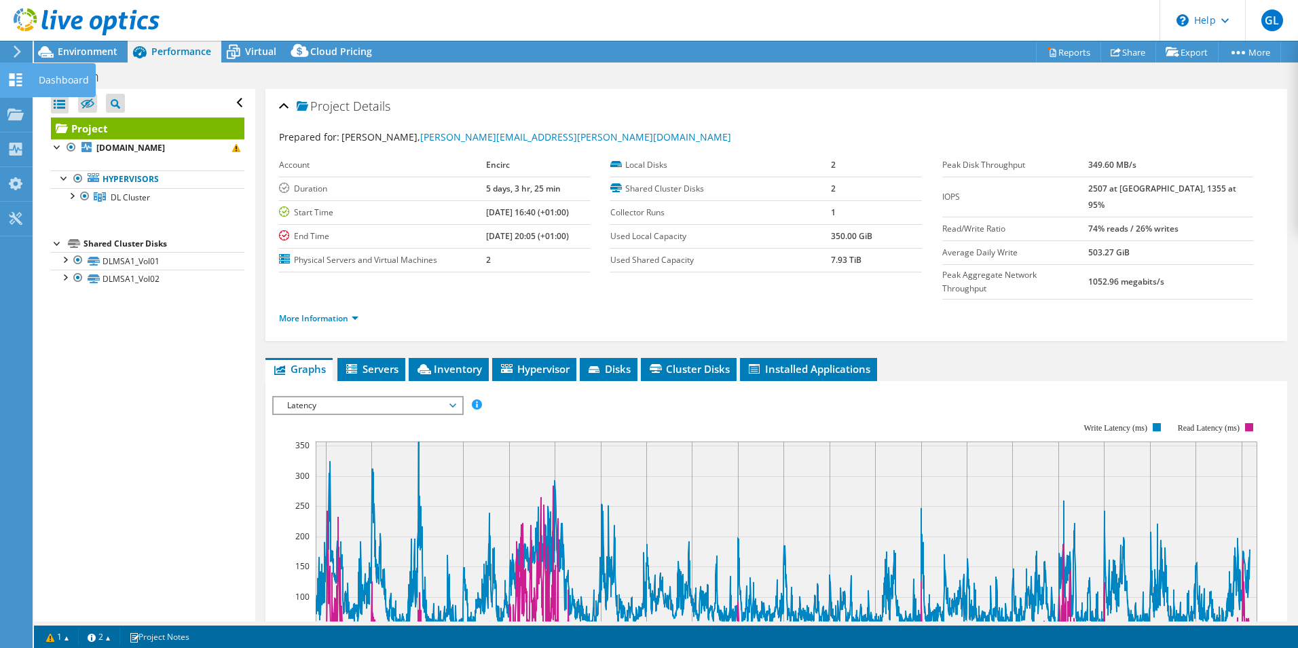
click at [40, 79] on div "Dashboard" at bounding box center [64, 80] width 64 height 34
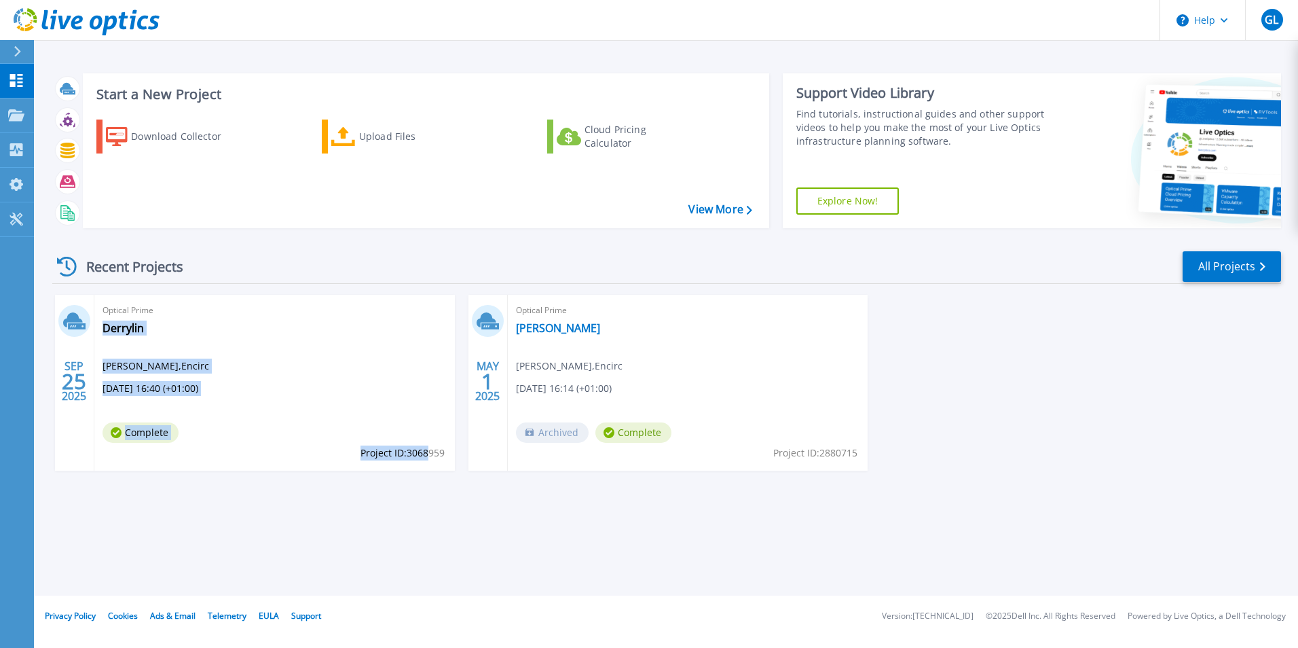
drag, startPoint x: 355, startPoint y: 453, endPoint x: 428, endPoint y: 458, distance: 72.8
click at [428, 458] on div "Optical Prime Derrylin [PERSON_NAME] , Encirc [DATE] 16:40 (+01:00) Complete Pr…" at bounding box center [274, 383] width 360 height 176
click at [420, 468] on div "Optical Prime Derrylin [PERSON_NAME] , Encirc [DATE] 16:40 (+01:00) Complete Pr…" at bounding box center [274, 383] width 360 height 176
click at [440, 450] on span "Project ID: 3068959" at bounding box center [402, 452] width 84 height 15
drag, startPoint x: 443, startPoint y: 453, endPoint x: 360, endPoint y: 451, distance: 82.9
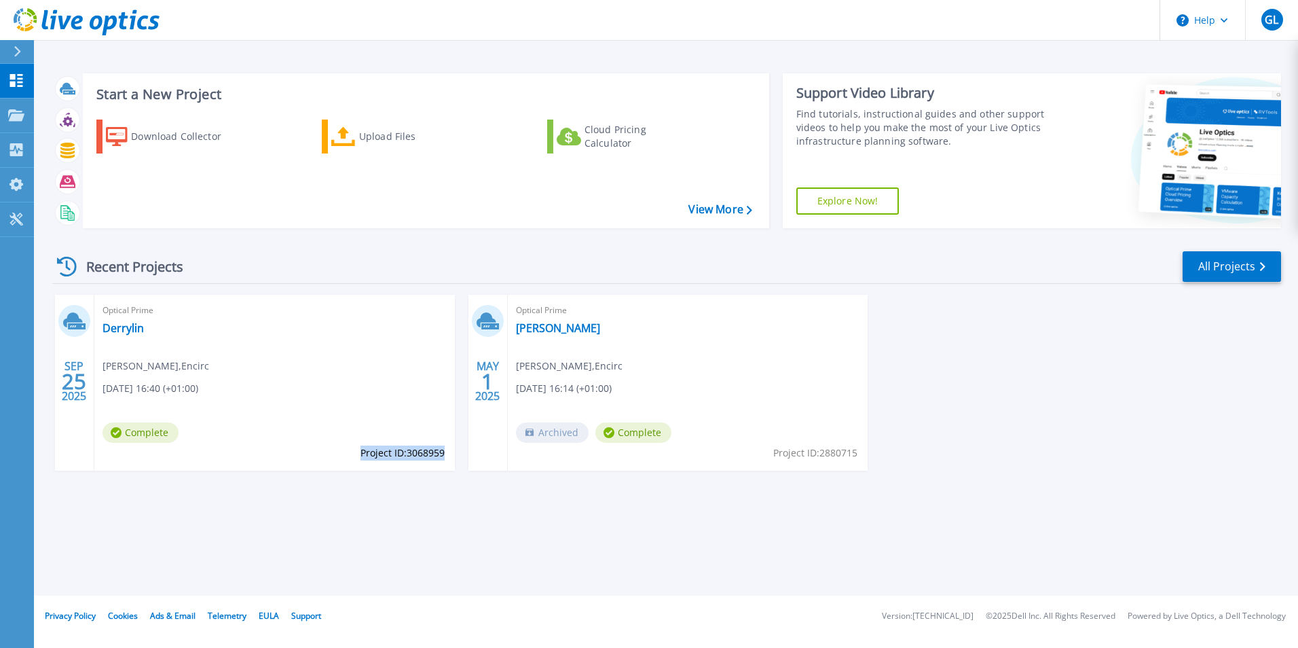
click at [360, 451] on span "Project ID: 3068959" at bounding box center [402, 452] width 84 height 15
drag, startPoint x: 360, startPoint y: 451, endPoint x: 380, endPoint y: 451, distance: 19.7
copy span "Project ID: 3068959"
click at [1050, 58] on div "Start a New Project Download Collector Upload Files Cloud Pricing Calculator Vi…" at bounding box center [666, 297] width 1264 height 595
